Goal: Information Seeking & Learning: Learn about a topic

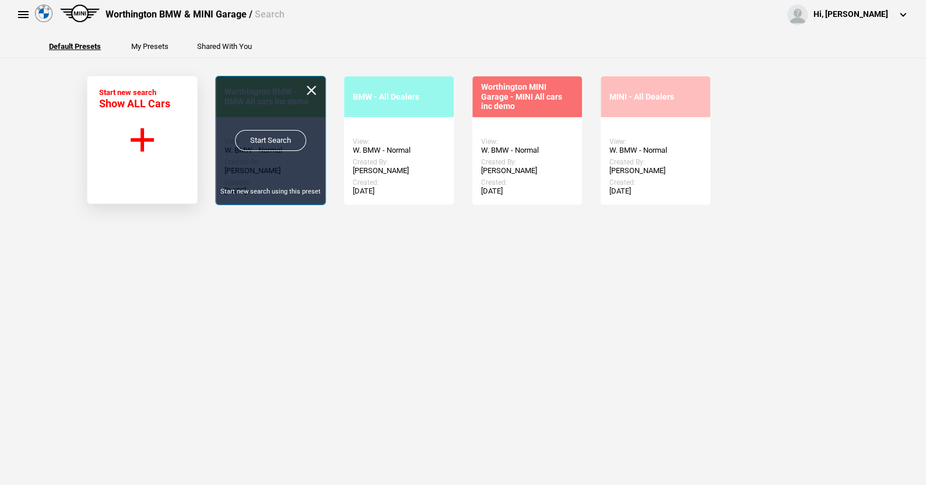
click at [270, 136] on link "Start Search" at bounding box center [270, 140] width 71 height 21
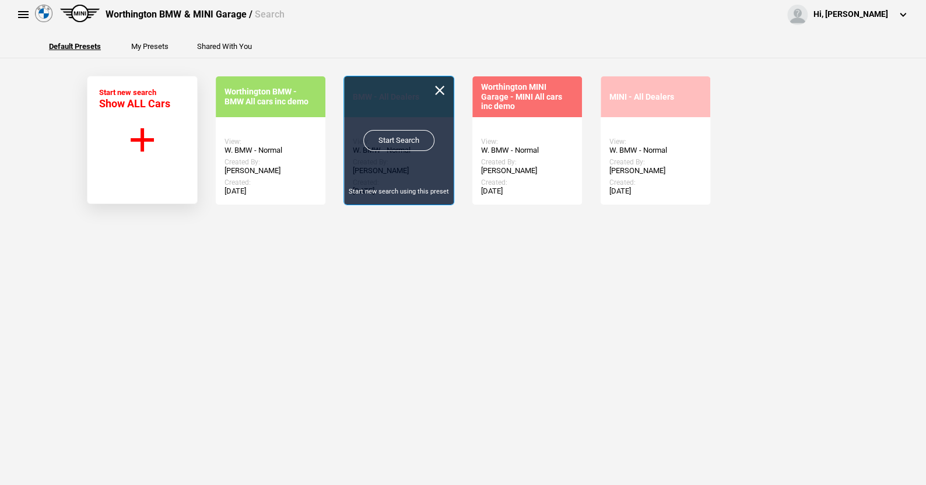
click at [397, 136] on link "Start Search" at bounding box center [398, 140] width 71 height 21
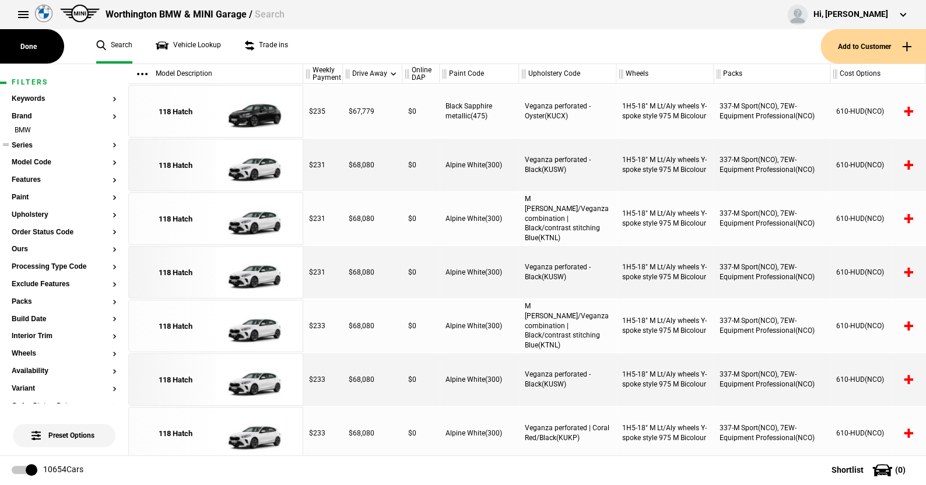
click at [27, 145] on button "Series" at bounding box center [64, 146] width 105 height 8
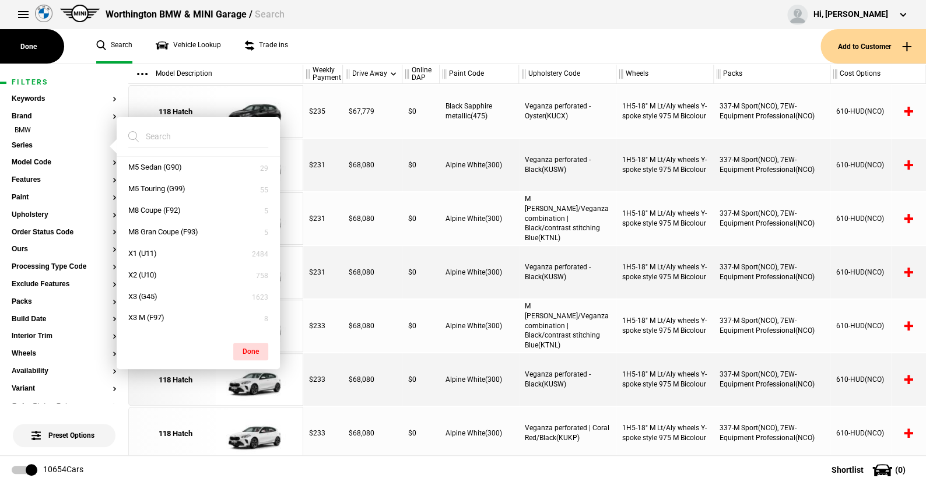
scroll to position [466, 0]
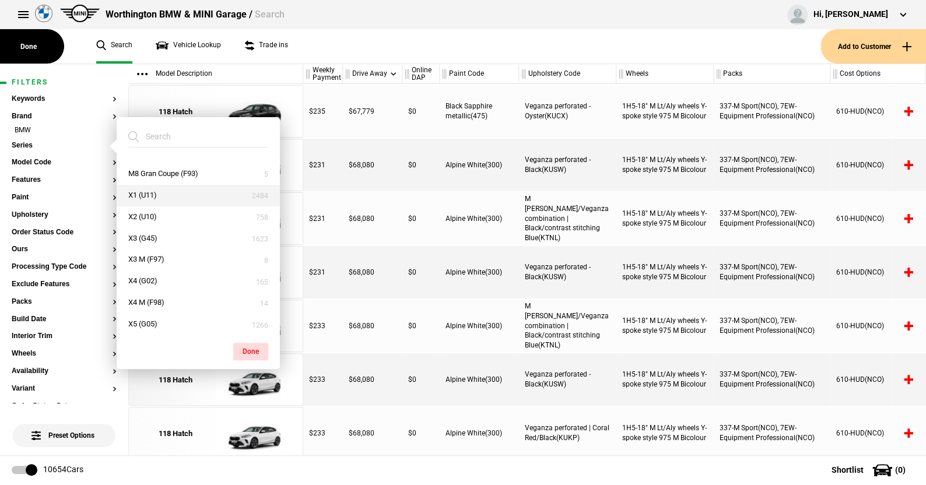
click at [142, 196] on button "X1 (U11)" at bounding box center [198, 196] width 163 height 22
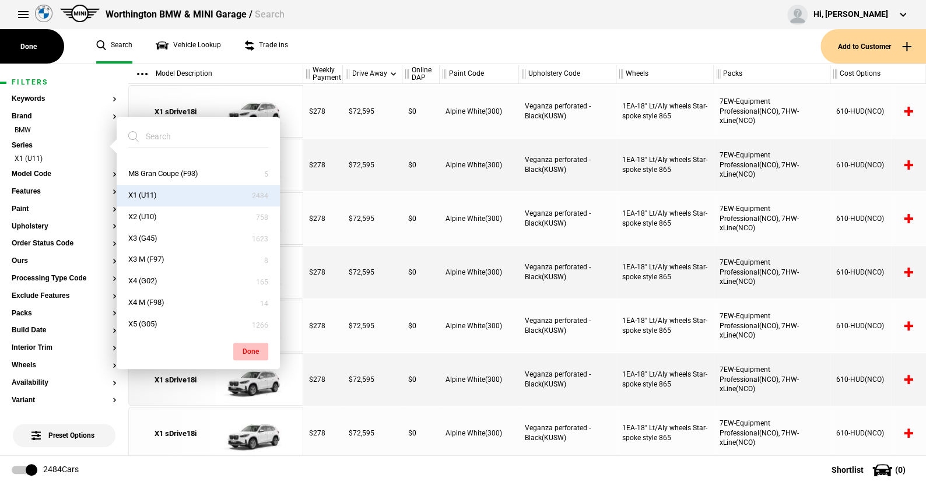
click at [253, 348] on button "Done" at bounding box center [250, 351] width 35 height 17
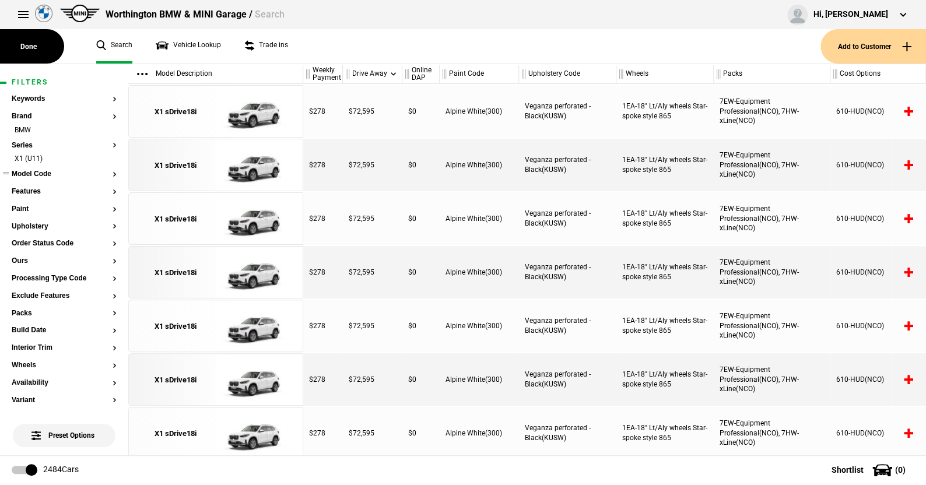
click at [45, 170] on button "Model Code" at bounding box center [64, 174] width 105 height 8
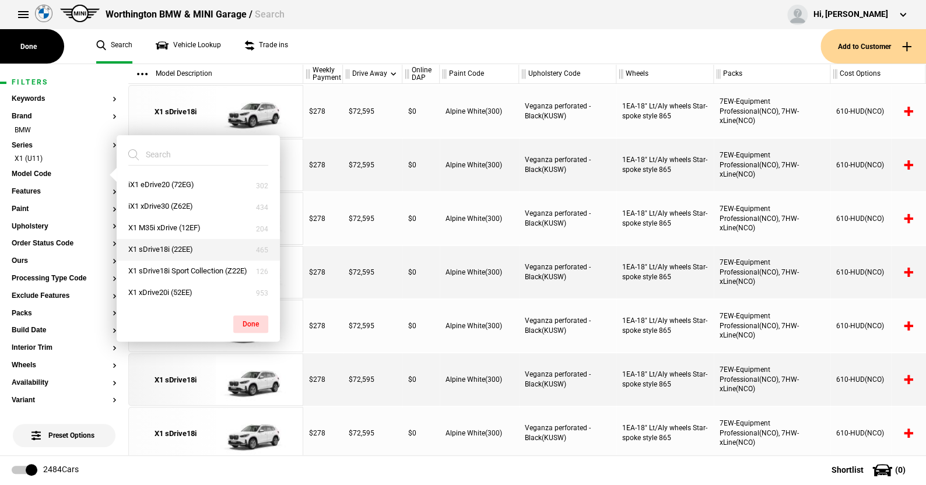
click at [156, 246] on button "X1 sDrive18i (22EE)" at bounding box center [198, 250] width 163 height 22
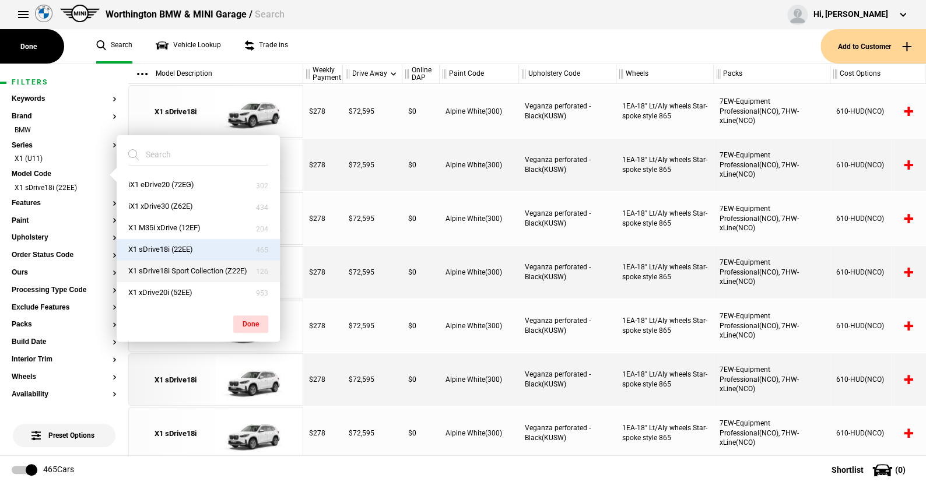
click at [190, 268] on button "X1 sDrive18i Sport Collection (Z22E)" at bounding box center [198, 272] width 163 height 22
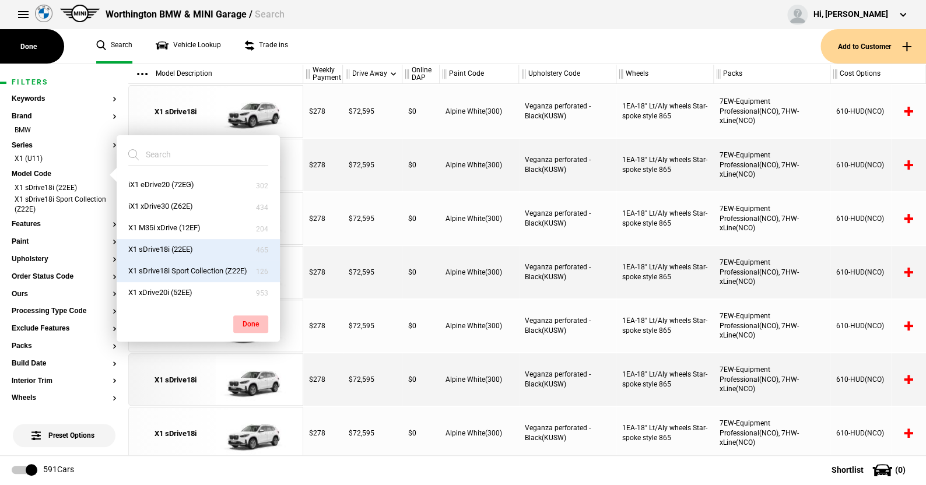
click at [250, 321] on button "Done" at bounding box center [250, 323] width 35 height 17
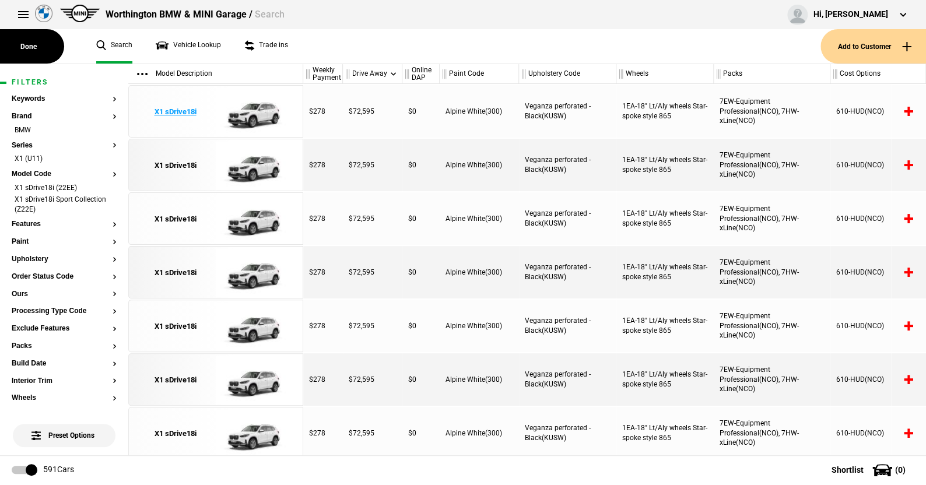
click at [253, 112] on img at bounding box center [256, 112] width 81 height 52
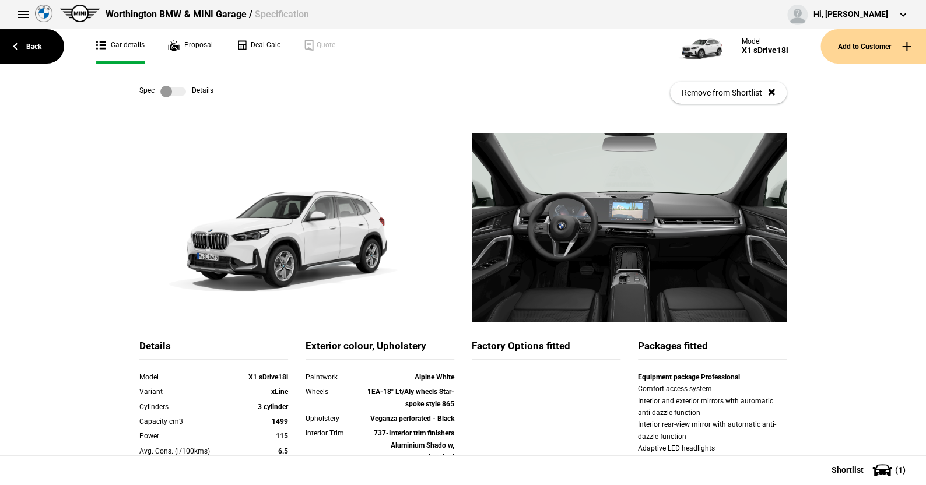
click at [180, 90] on label at bounding box center [173, 92] width 26 height 12
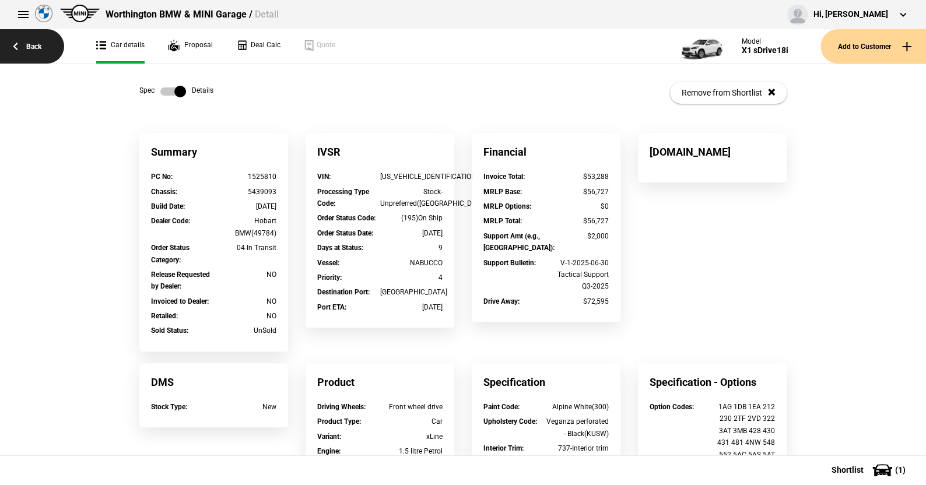
click at [33, 45] on link "Back" at bounding box center [32, 46] width 64 height 34
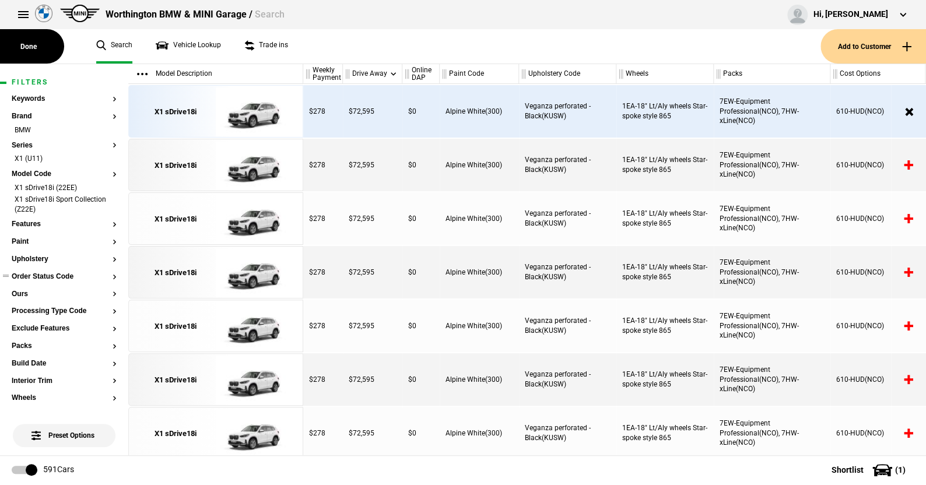
click at [47, 276] on button "Order Status Code" at bounding box center [64, 277] width 105 height 8
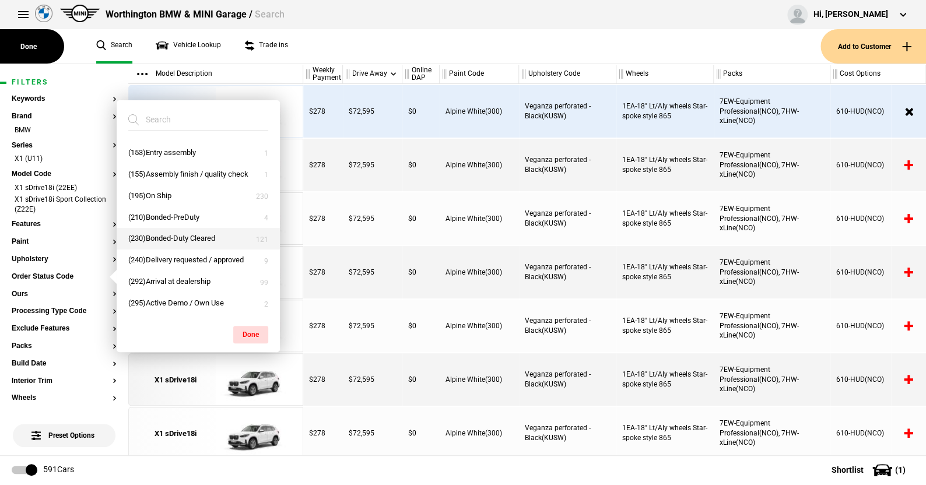
scroll to position [71, 0]
click at [160, 238] on button "(230)Bonded-Duty Cleared" at bounding box center [198, 239] width 163 height 22
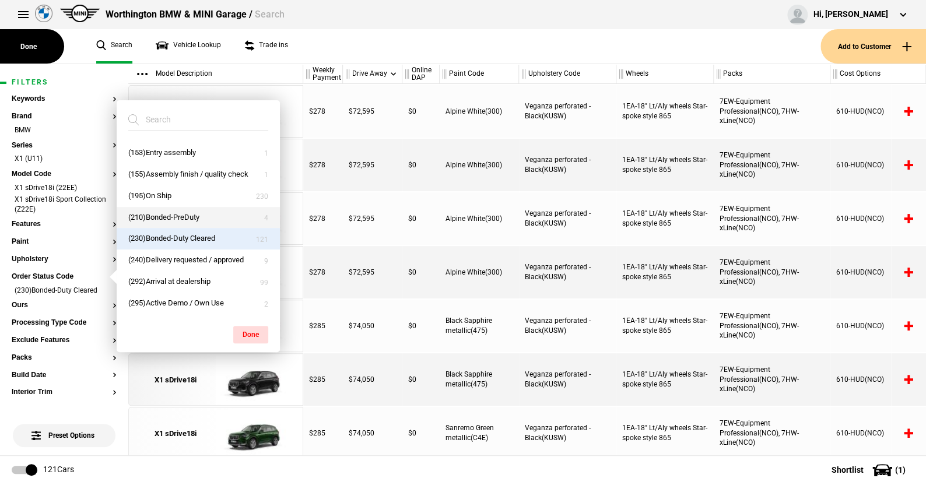
click at [163, 215] on button "(210)Bonded-PreDuty" at bounding box center [198, 218] width 163 height 22
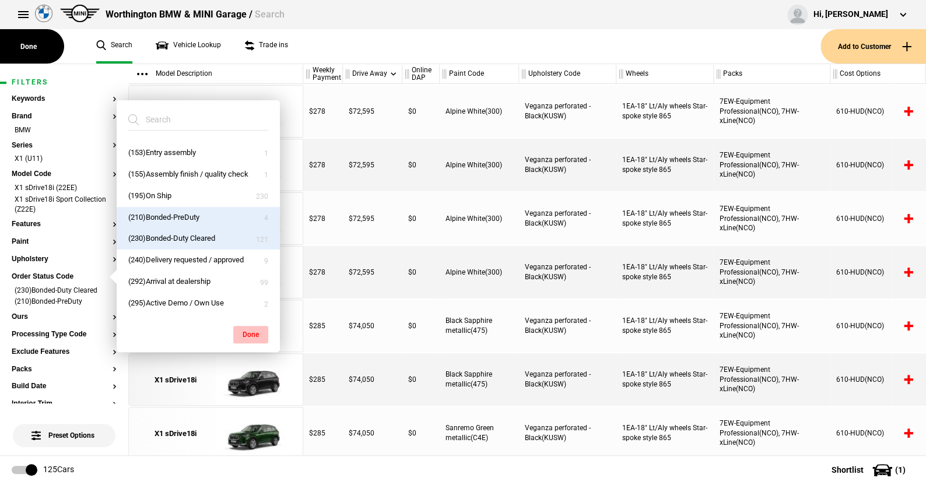
click at [247, 332] on button "Done" at bounding box center [250, 334] width 35 height 17
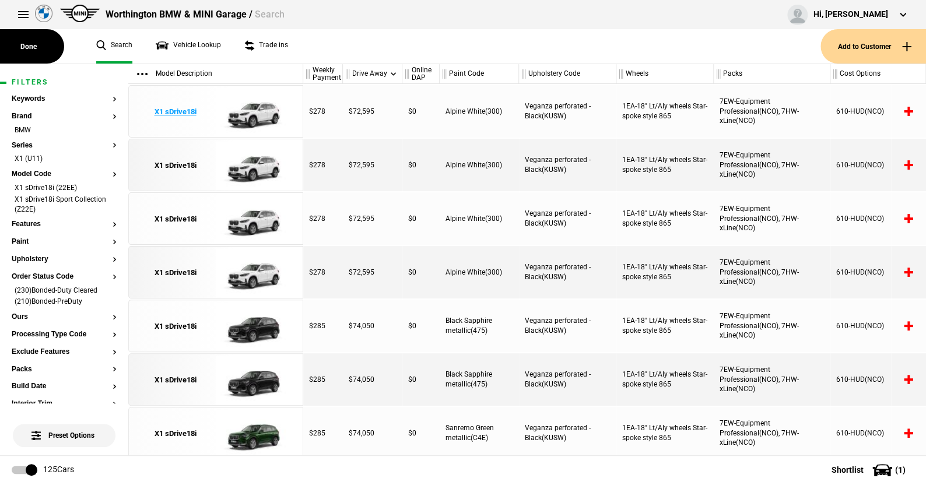
click at [261, 107] on img at bounding box center [256, 112] width 81 height 52
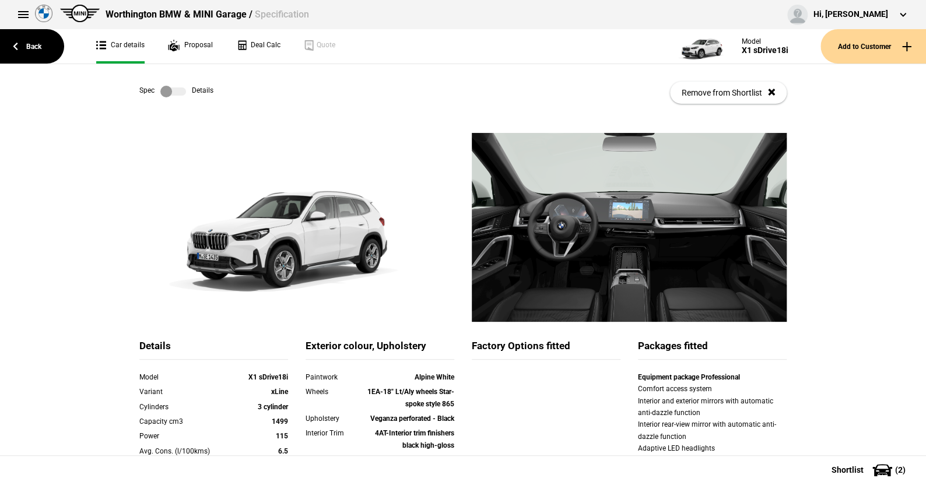
click at [182, 92] on link at bounding box center [172, 92] width 37 height 12
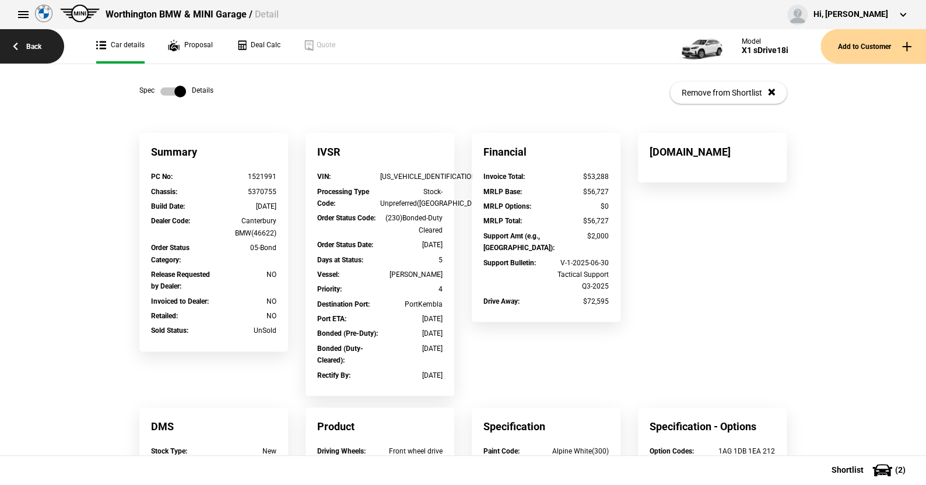
click at [32, 43] on link "Back" at bounding box center [32, 46] width 64 height 34
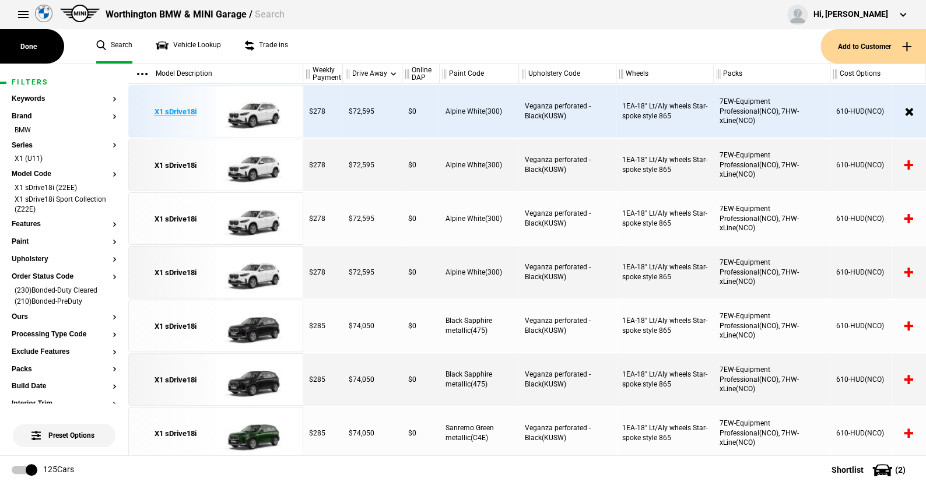
click at [255, 114] on img at bounding box center [256, 112] width 81 height 52
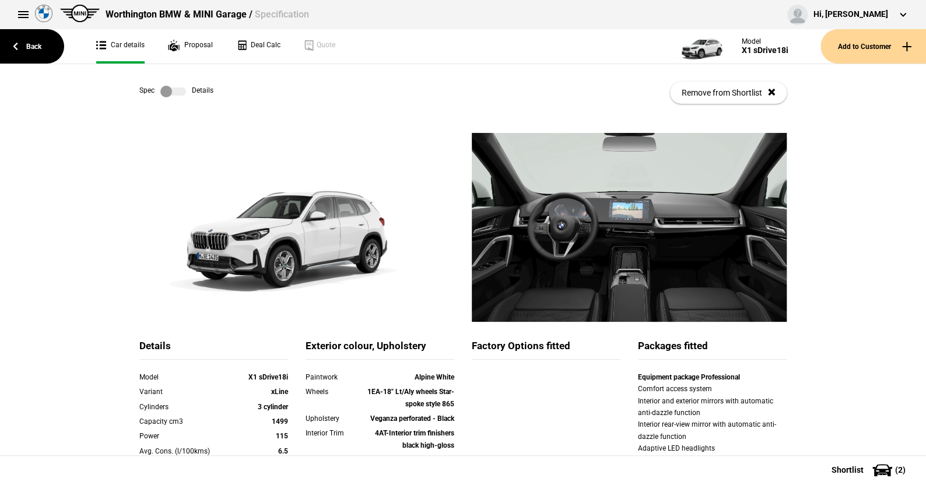
click at [180, 92] on label at bounding box center [173, 92] width 26 height 12
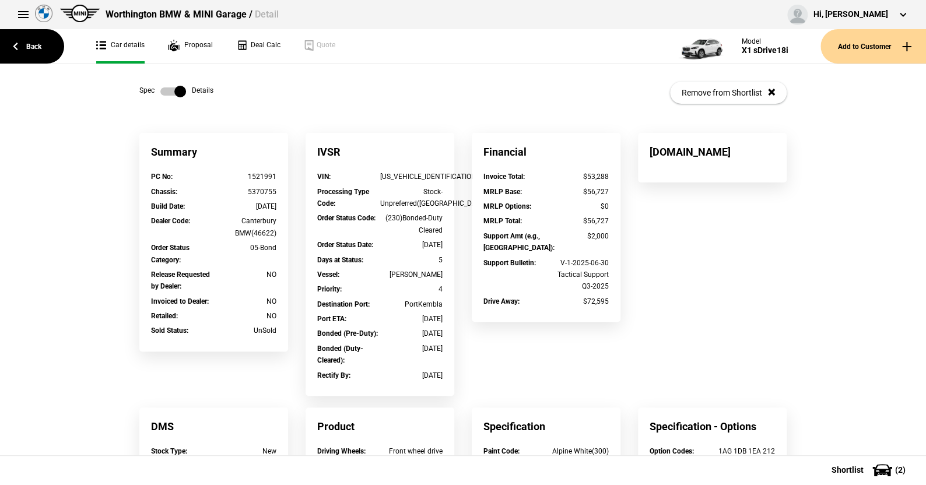
click at [160, 90] on label at bounding box center [173, 92] width 26 height 12
